Goal: Navigation & Orientation: Find specific page/section

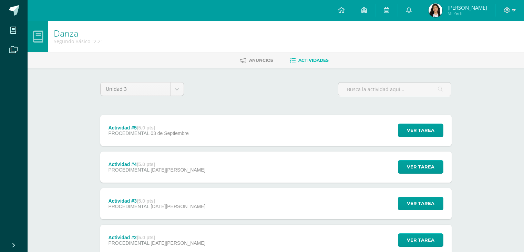
scroll to position [123, 0]
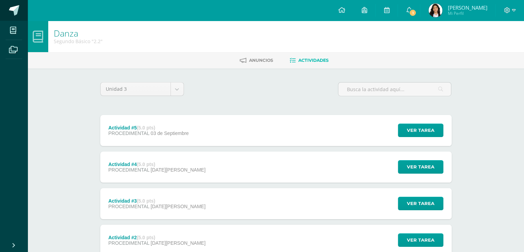
click at [17, 10] on span at bounding box center [14, 10] width 10 height 10
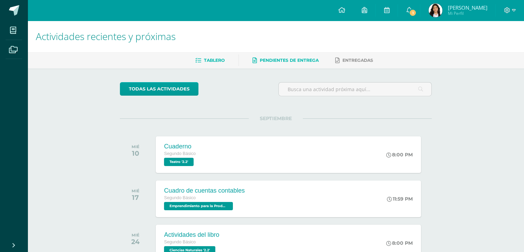
click at [288, 58] on span "Pendientes de entrega" at bounding box center [289, 60] width 59 height 5
